Goal: Task Accomplishment & Management: Manage account settings

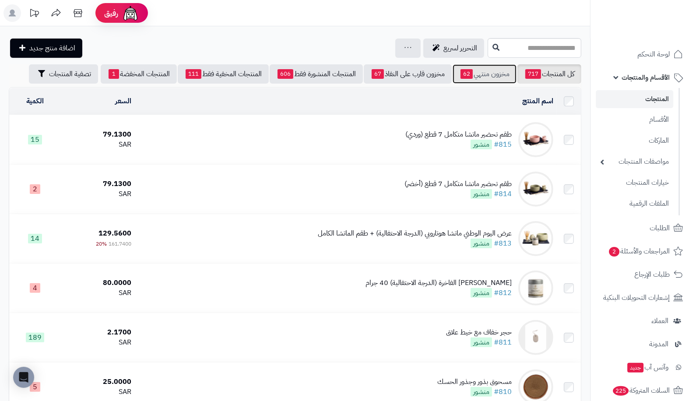
click at [500, 70] on link "مخزون منتهي 62" at bounding box center [485, 73] width 64 height 19
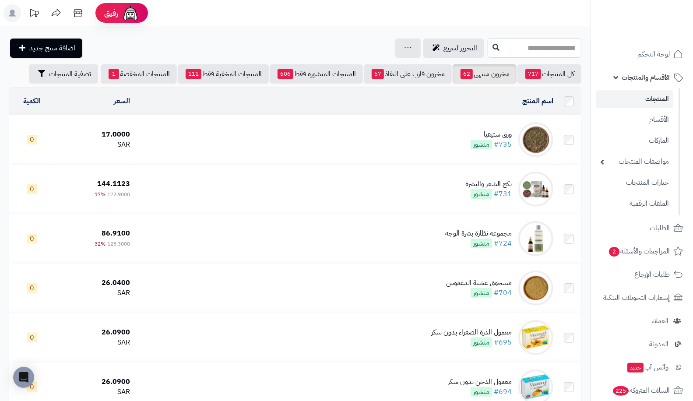
click at [562, 47] on input "text" at bounding box center [535, 48] width 94 height 20
type input "*"
type input "***"
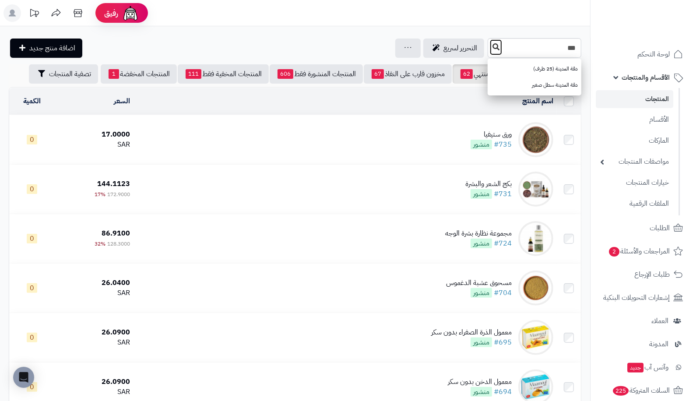
click at [490, 46] on button at bounding box center [496, 47] width 13 height 17
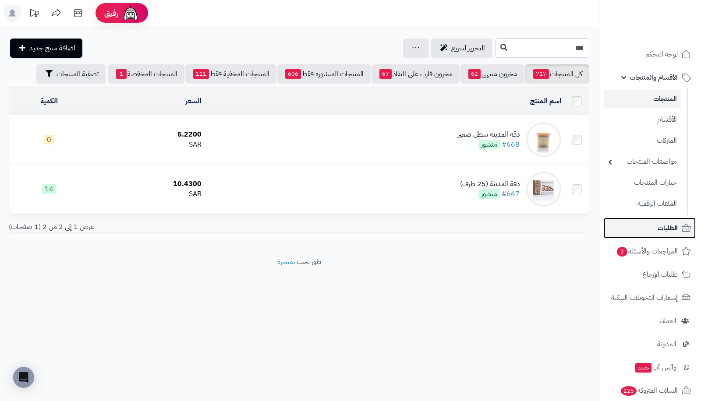
click at [666, 225] on span "الطلبات" at bounding box center [667, 228] width 20 height 12
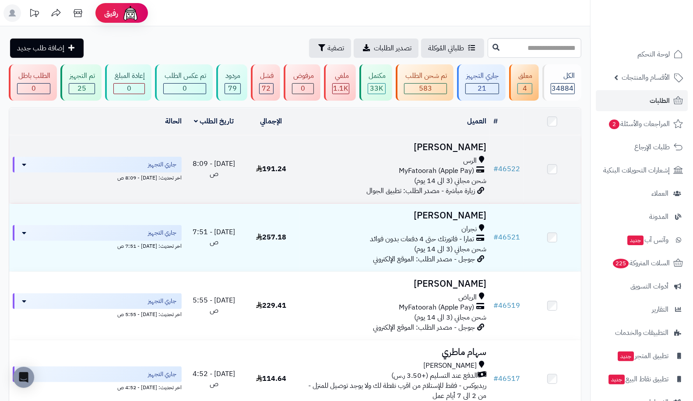
click at [518, 173] on td "# 46522" at bounding box center [507, 169] width 34 height 68
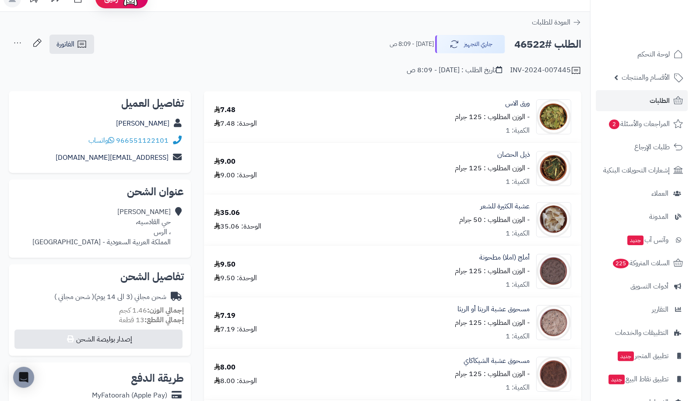
scroll to position [25, 0]
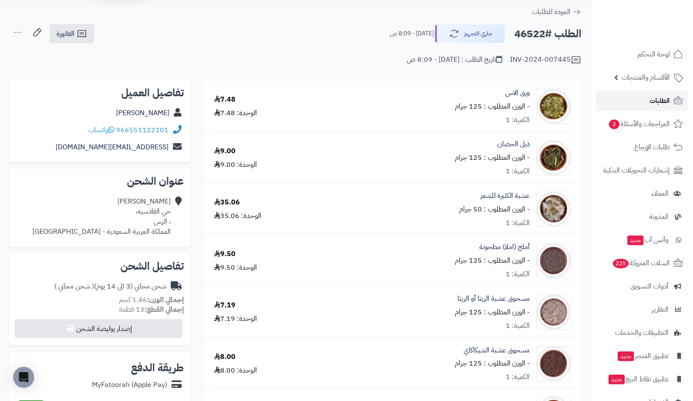
click at [650, 106] on span "الطلبات" at bounding box center [660, 101] width 20 height 12
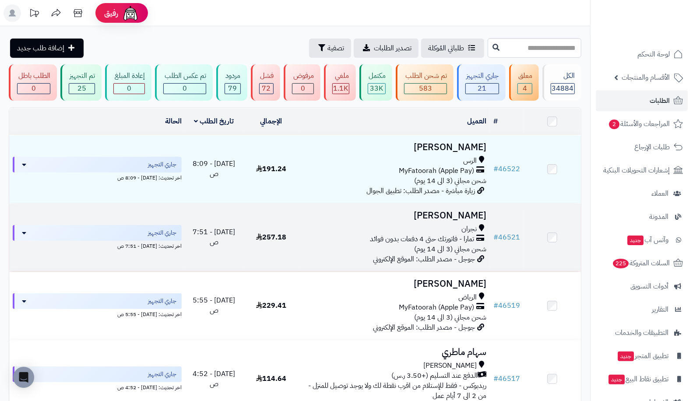
click at [504, 230] on td "# 46521" at bounding box center [507, 238] width 34 height 68
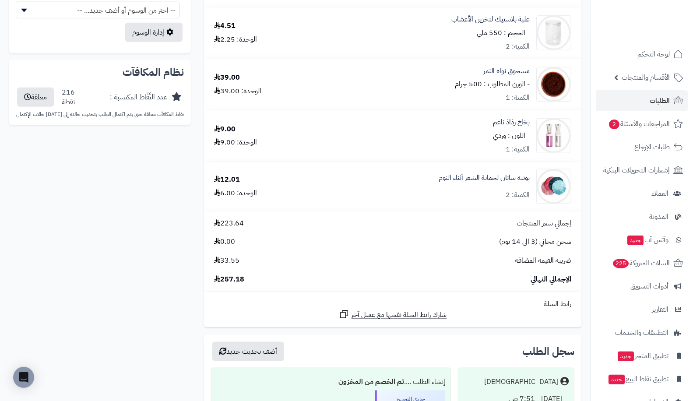
scroll to position [556, 0]
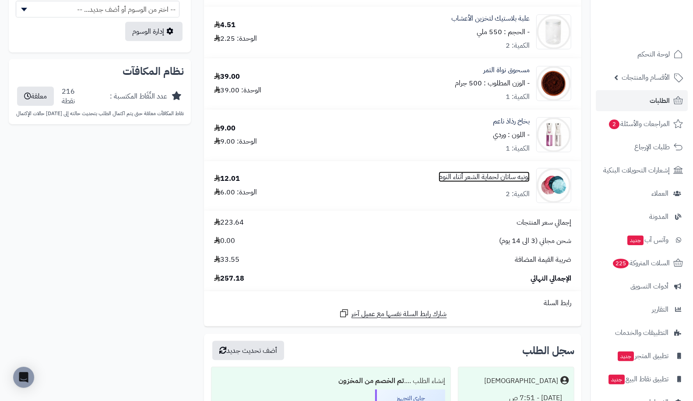
click at [503, 173] on link "بونيه ساتان لحماية الشعر أثناء النوم" at bounding box center [484, 177] width 91 height 10
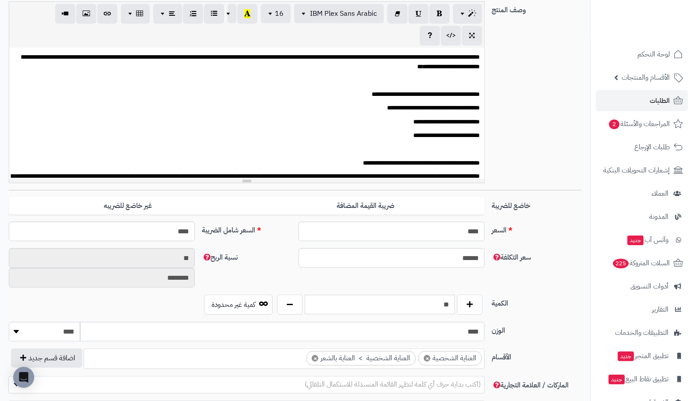
scroll to position [181, 0]
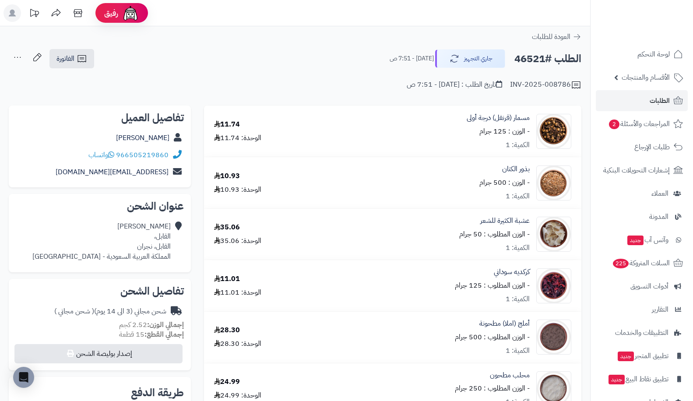
scroll to position [556, 0]
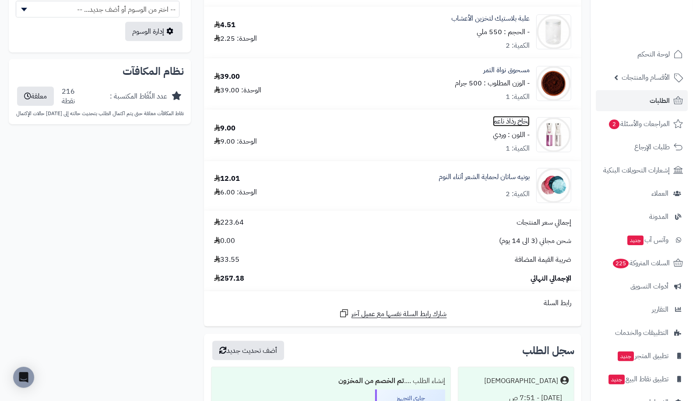
click at [525, 122] on link "بخاخ رذاذ ناعم" at bounding box center [511, 121] width 37 height 10
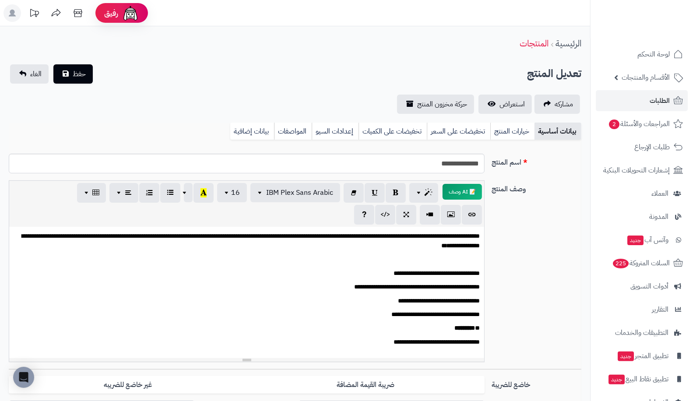
click at [518, 133] on link "خيارات المنتج" at bounding box center [512, 132] width 44 height 18
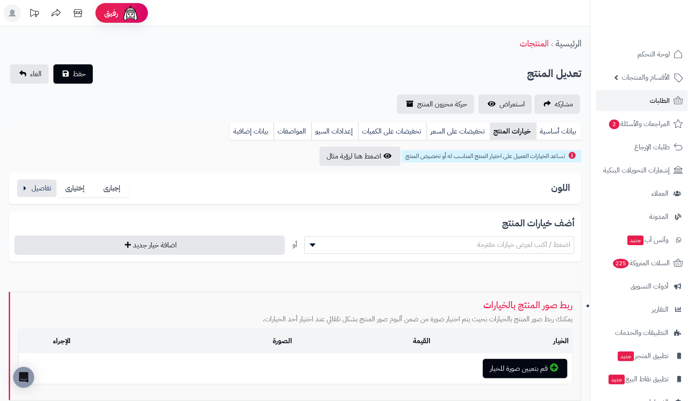
click at [504, 134] on link "خيارات المنتج" at bounding box center [513, 132] width 46 height 18
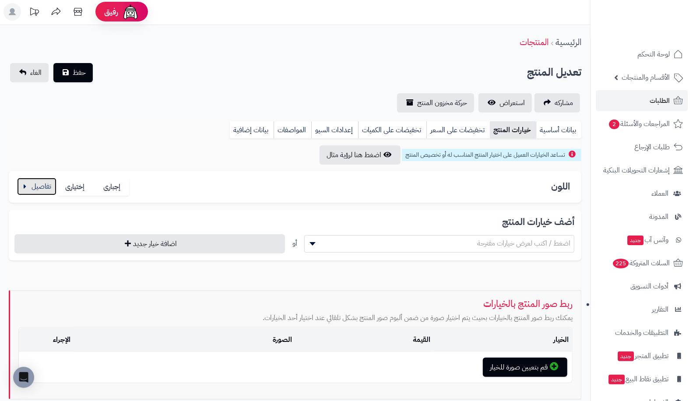
click at [20, 189] on button "button" at bounding box center [36, 187] width 39 height 18
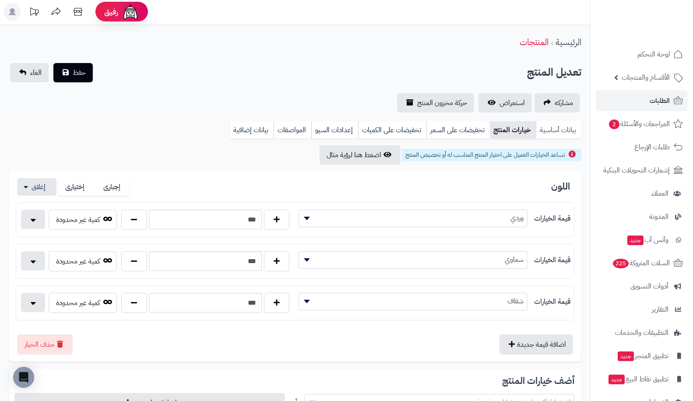
click at [551, 130] on link "بيانات أساسية" at bounding box center [559, 130] width 46 height 18
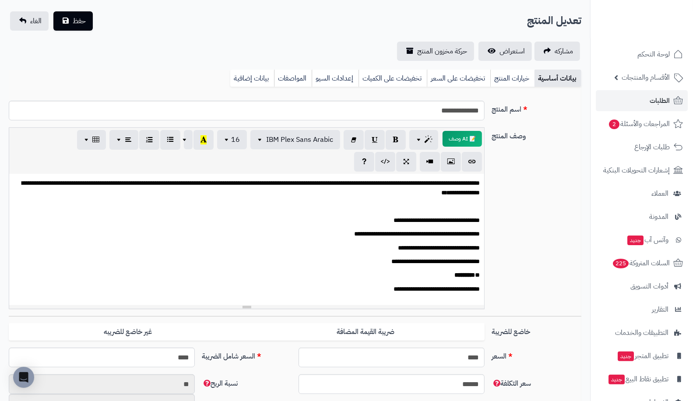
scroll to position [52, 0]
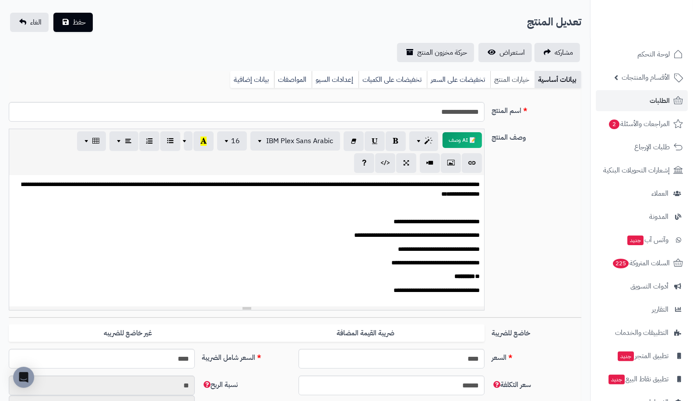
click at [515, 77] on link "خيارات المنتج" at bounding box center [512, 80] width 44 height 18
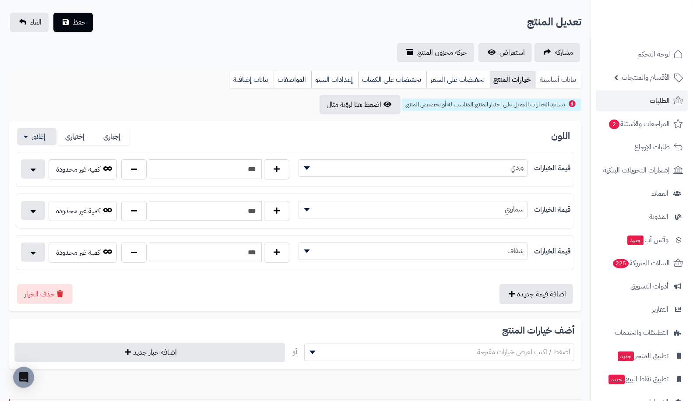
click at [560, 83] on link "بيانات أساسية" at bounding box center [559, 80] width 46 height 18
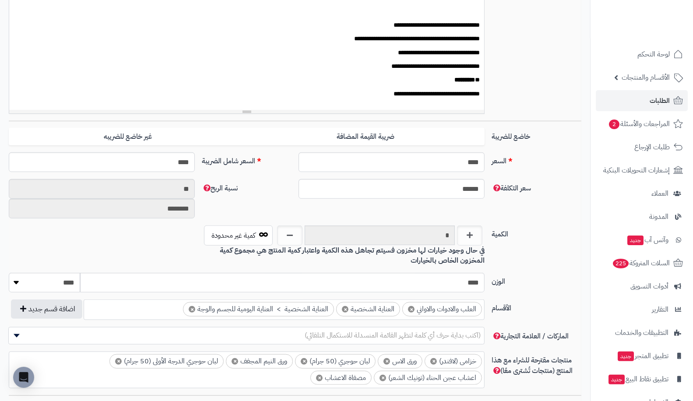
scroll to position [254, 0]
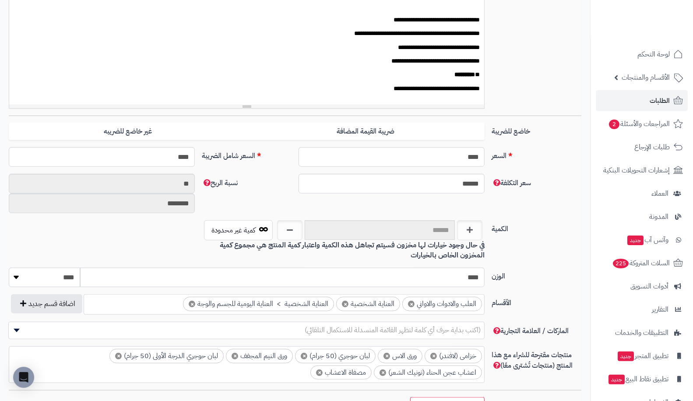
type input "*"
click at [371, 233] on input "text" at bounding box center [380, 230] width 151 height 20
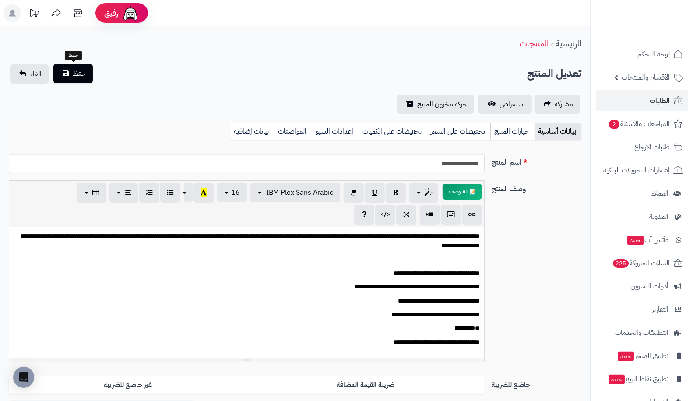
type input "***"
click at [69, 73] on button "حفظ" at bounding box center [72, 73] width 39 height 19
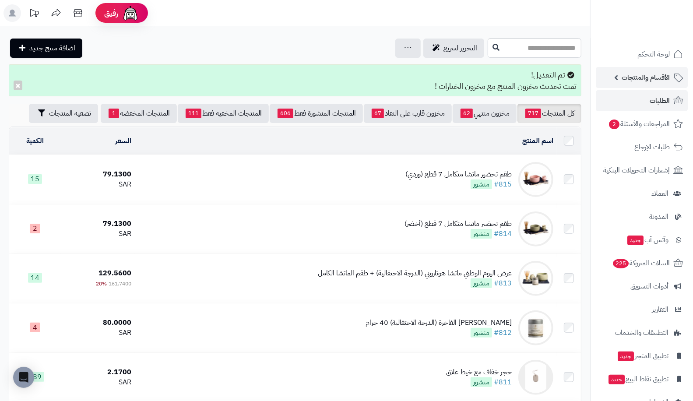
click at [644, 81] on span "الأقسام والمنتجات" at bounding box center [646, 77] width 48 height 12
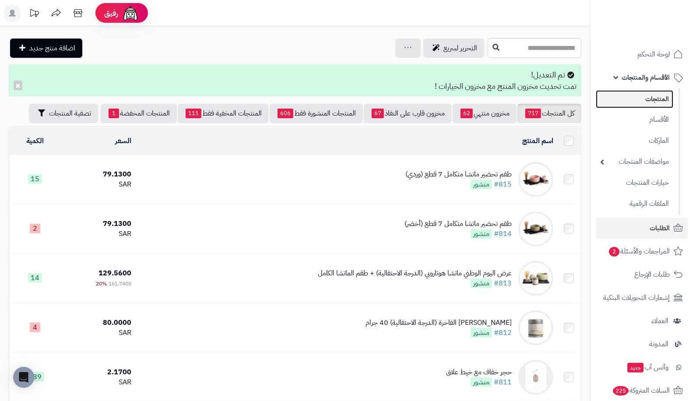
click at [651, 98] on link "المنتجات" at bounding box center [634, 99] width 77 height 18
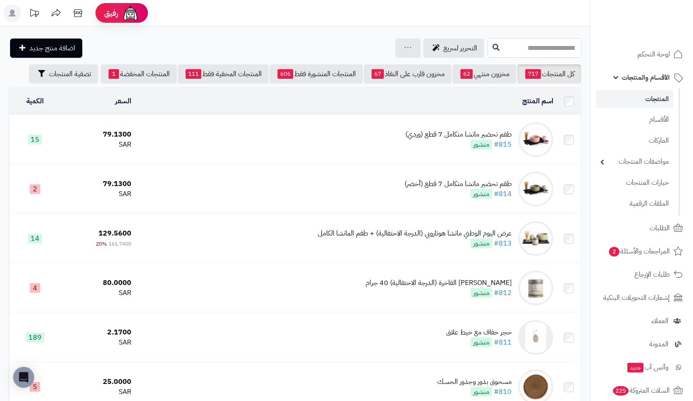
click at [548, 48] on input "text" at bounding box center [535, 48] width 94 height 20
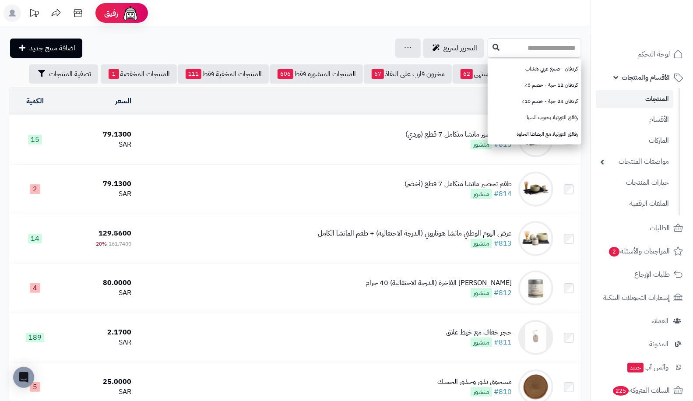
click at [504, 55] on input "text" at bounding box center [535, 48] width 94 height 20
